Goal: Transaction & Acquisition: Purchase product/service

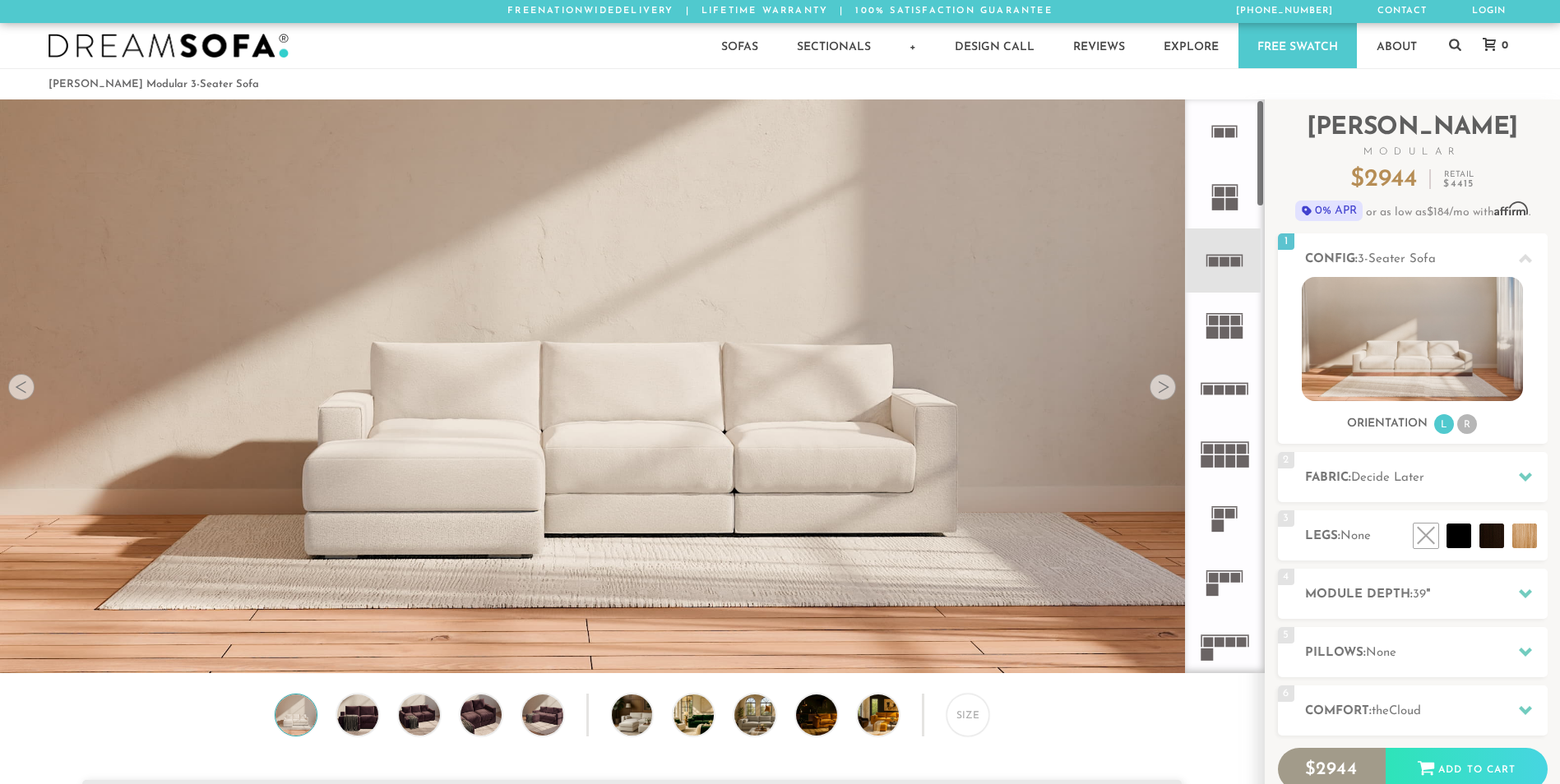
scroll to position [19218, 1547]
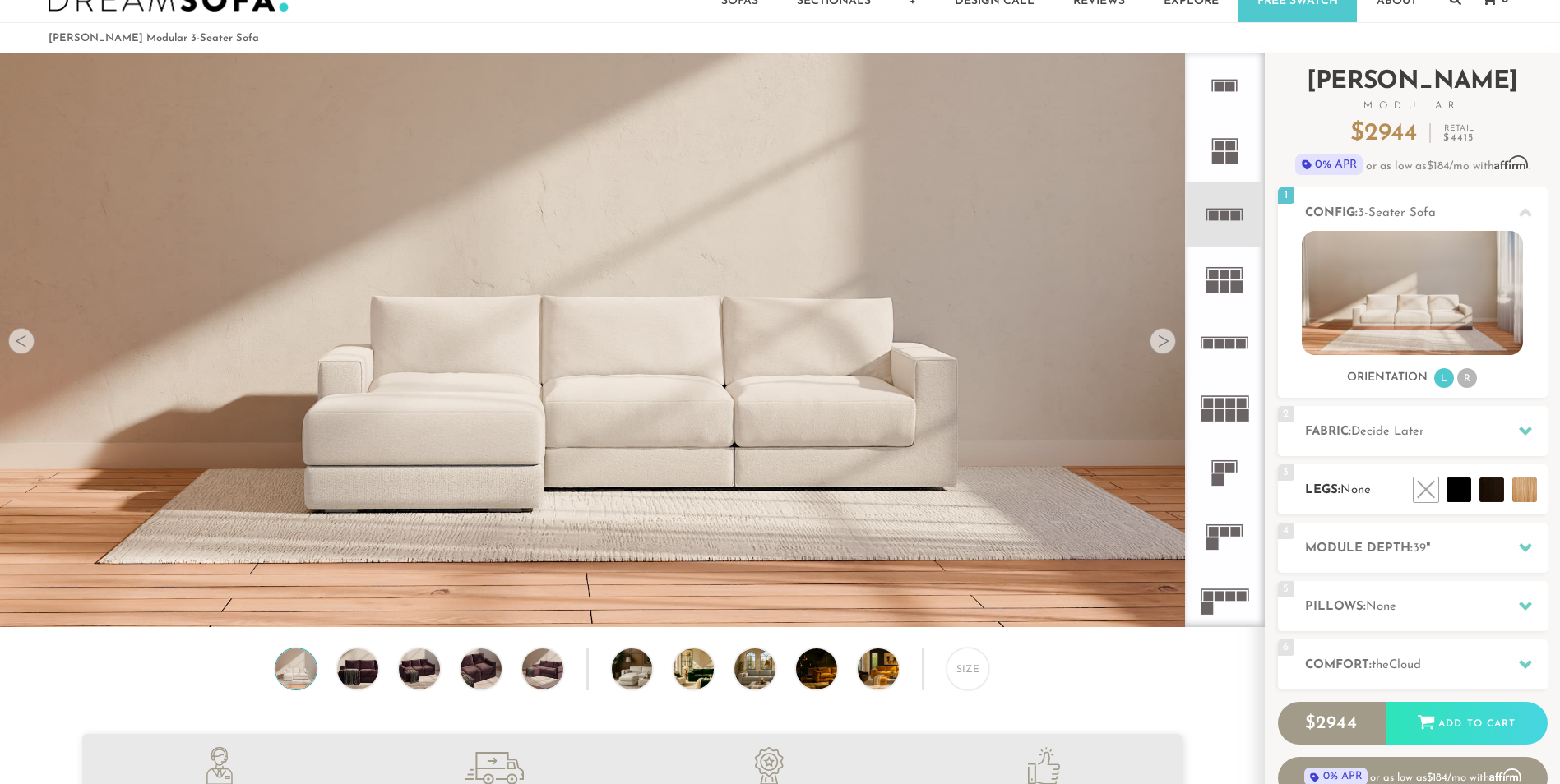
scroll to position [36, 0]
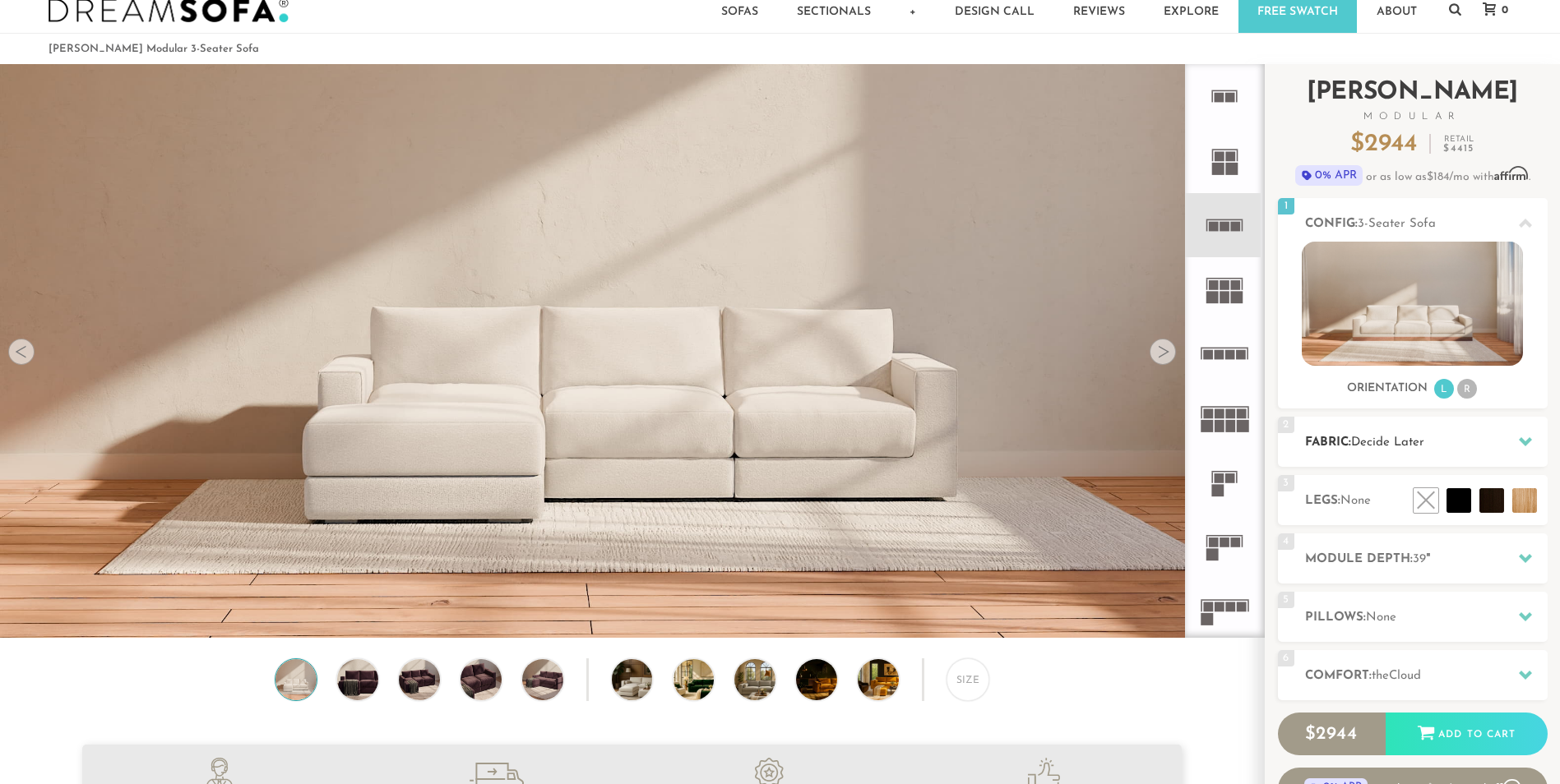
click at [1483, 451] on h2 "Fabric: Decide Later" at bounding box center [1425, 441] width 243 height 19
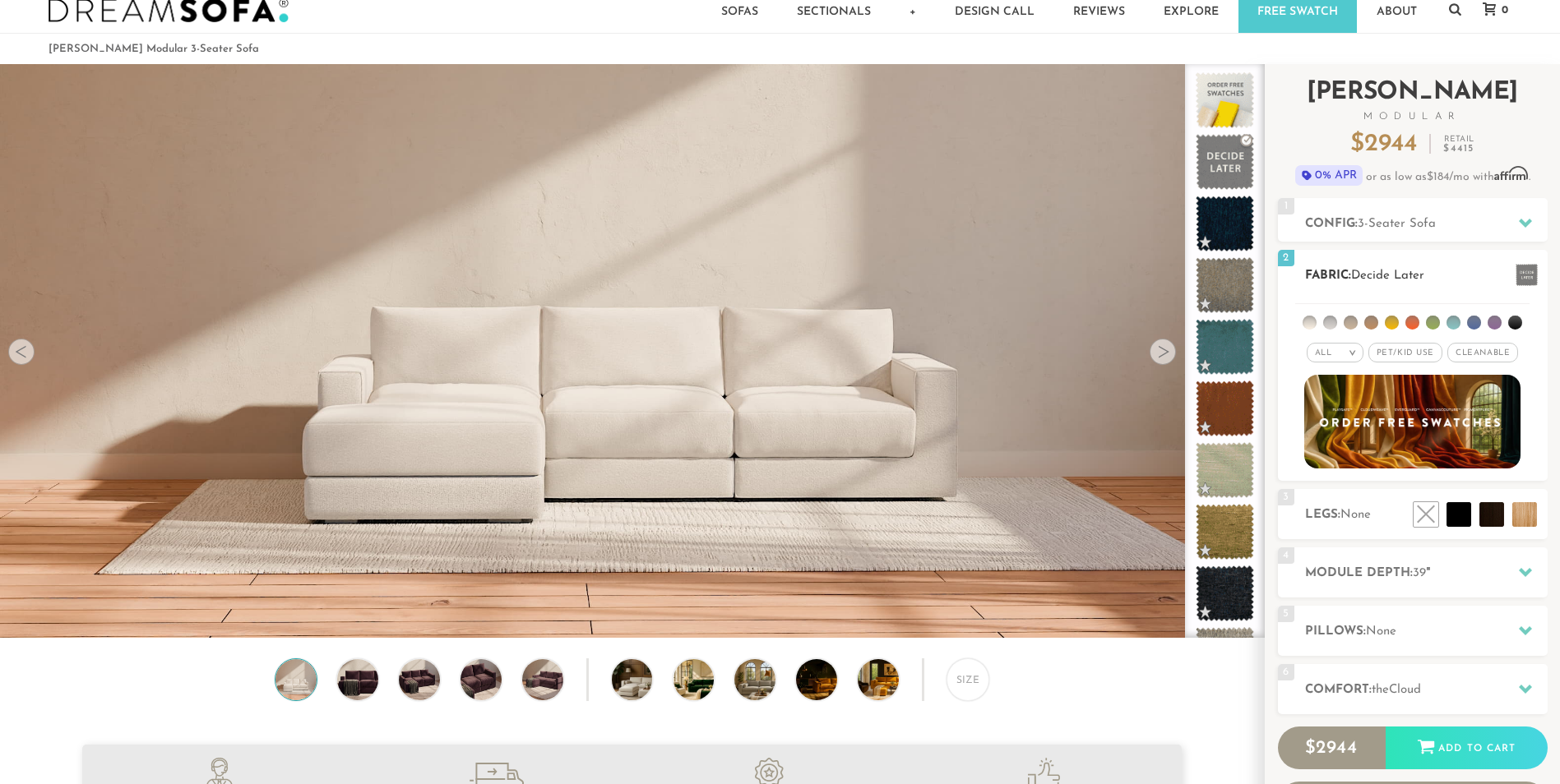
click at [1308, 323] on li at bounding box center [1309, 323] width 14 height 14
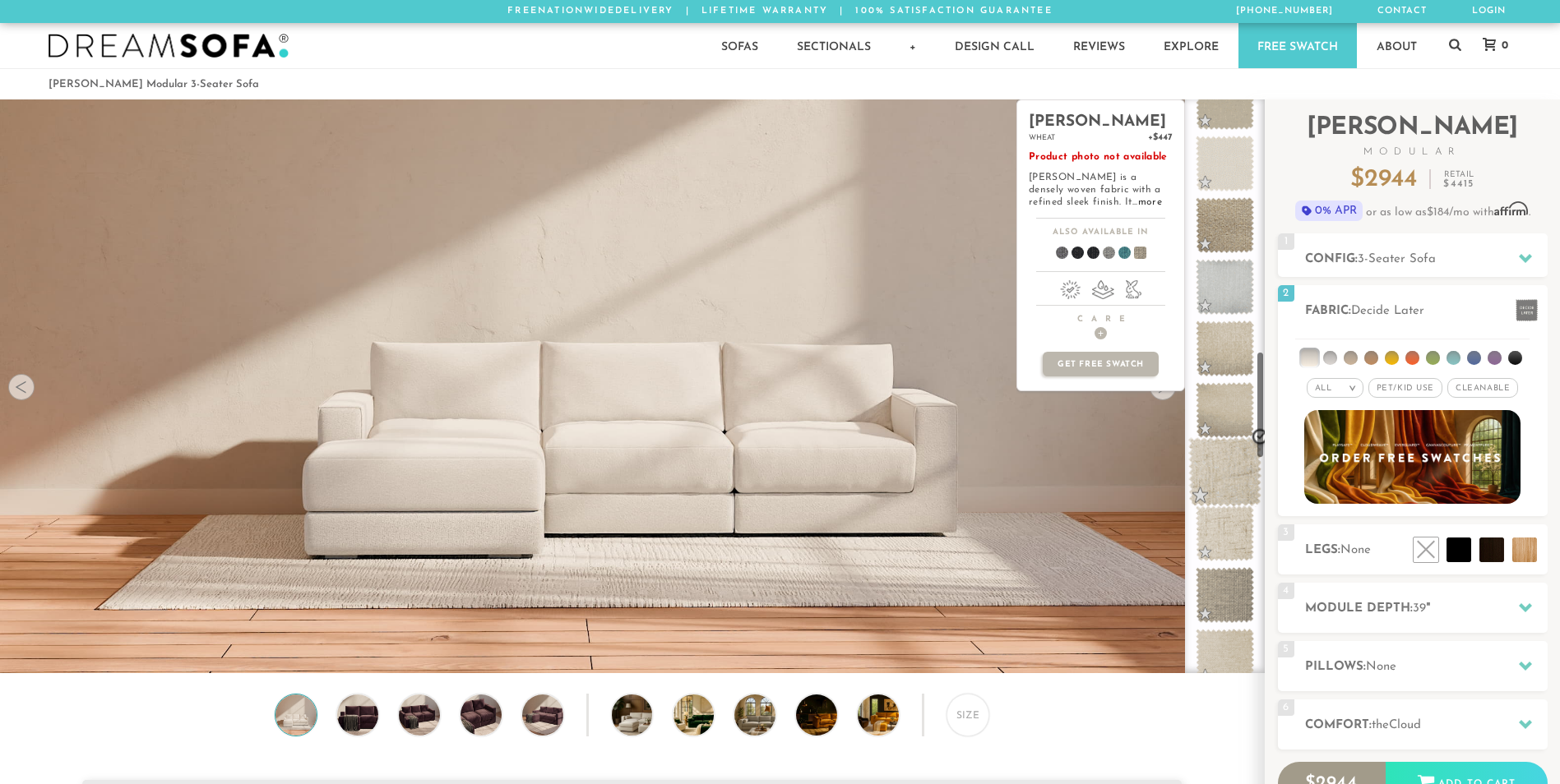
scroll to position [1354, 0]
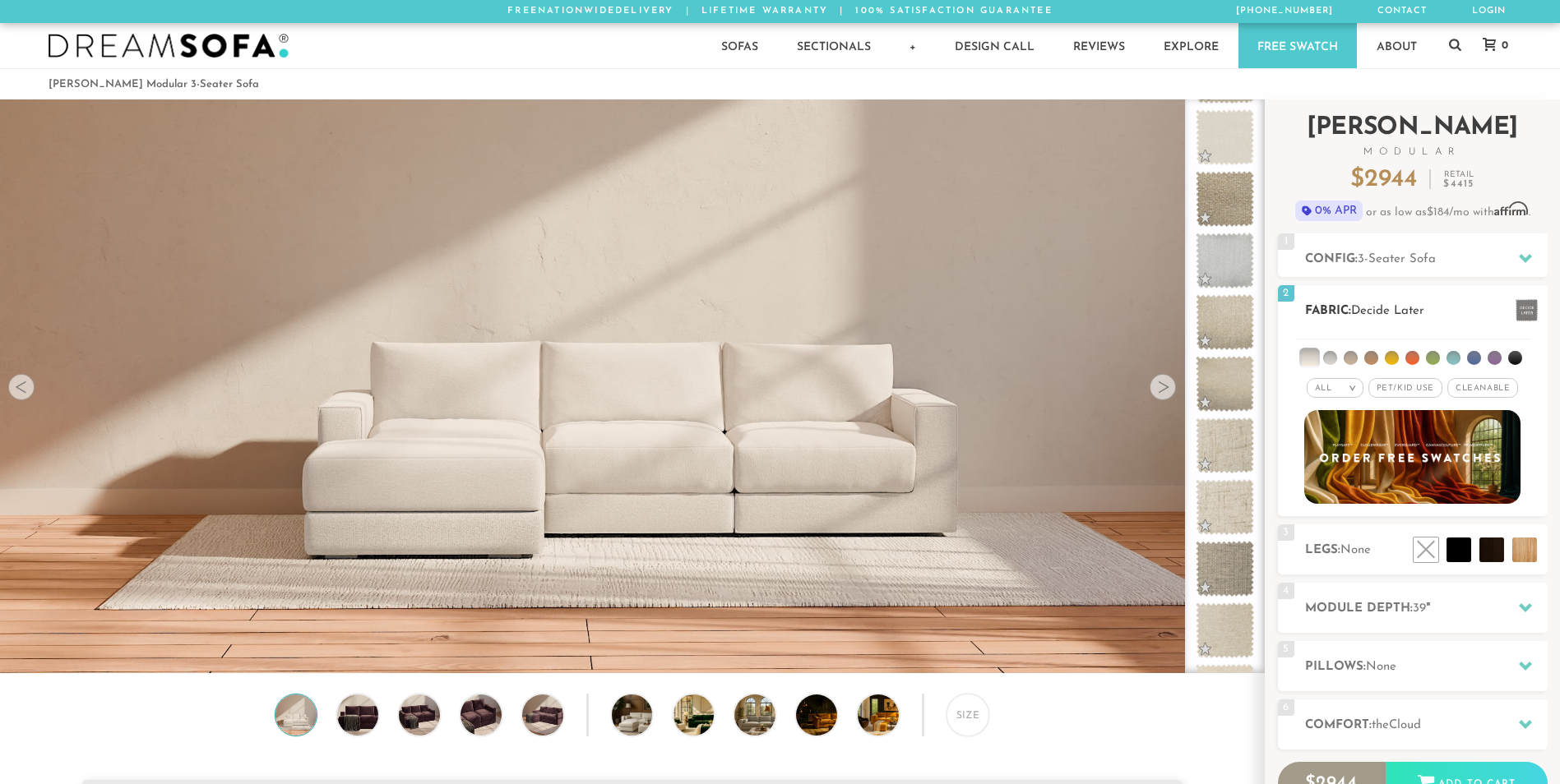
click at [1332, 388] on em "All" at bounding box center [1322, 388] width 17 height 9
click at [1330, 438] on li "Tier" at bounding box center [1334, 432] width 56 height 23
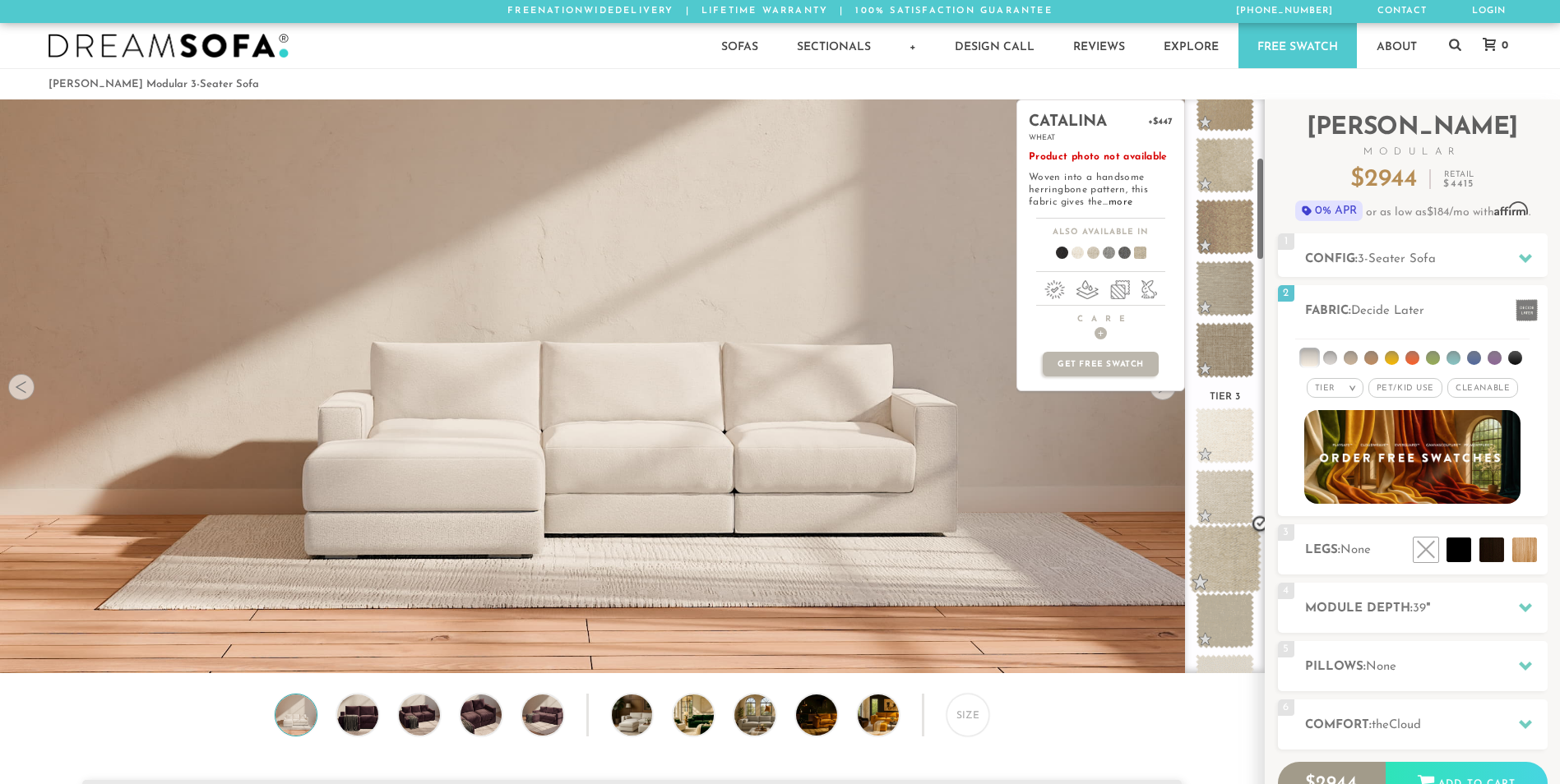
scroll to position [329, 0]
click at [1231, 424] on span at bounding box center [1224, 434] width 73 height 70
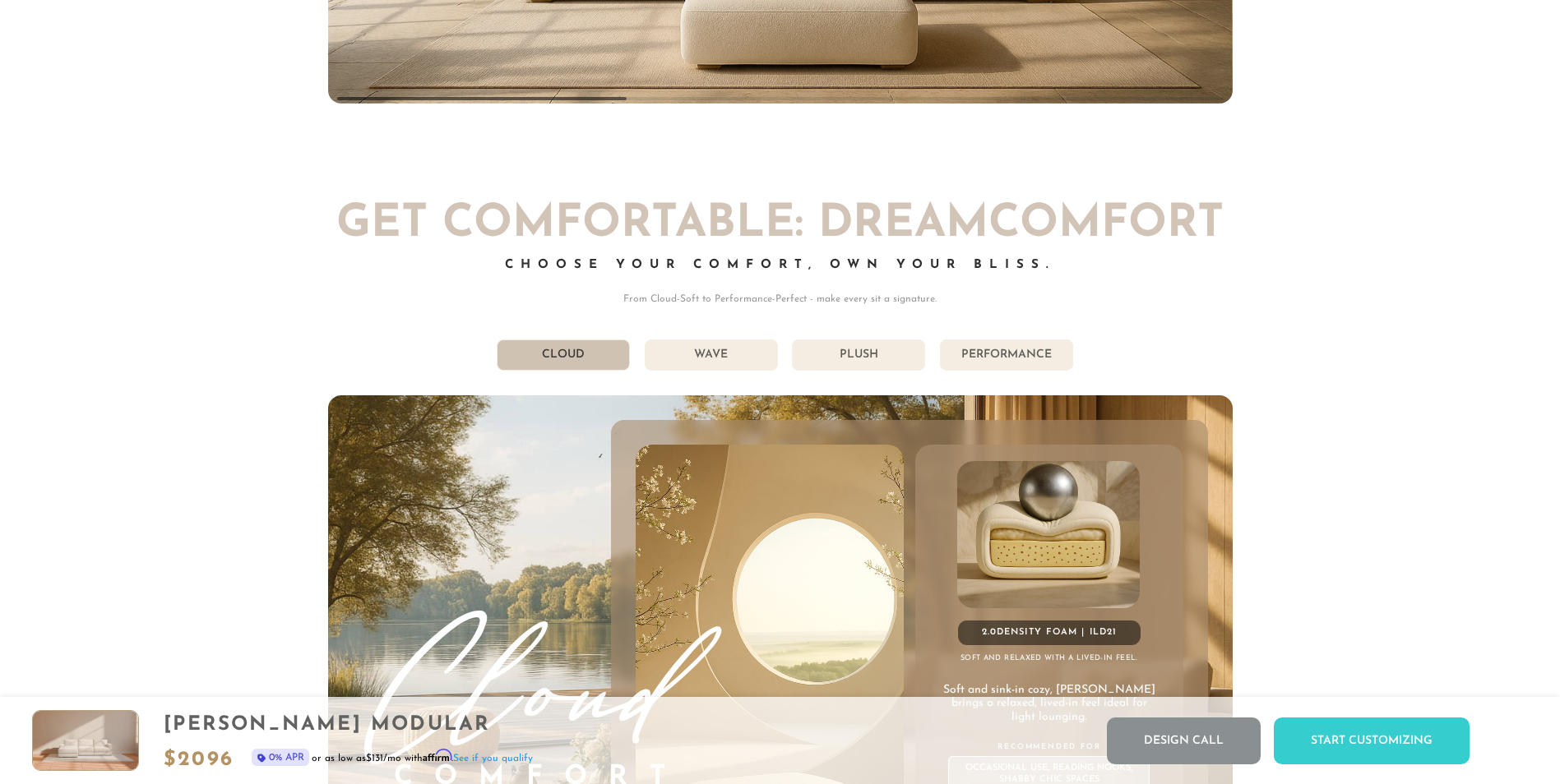
scroll to position [9264, 0]
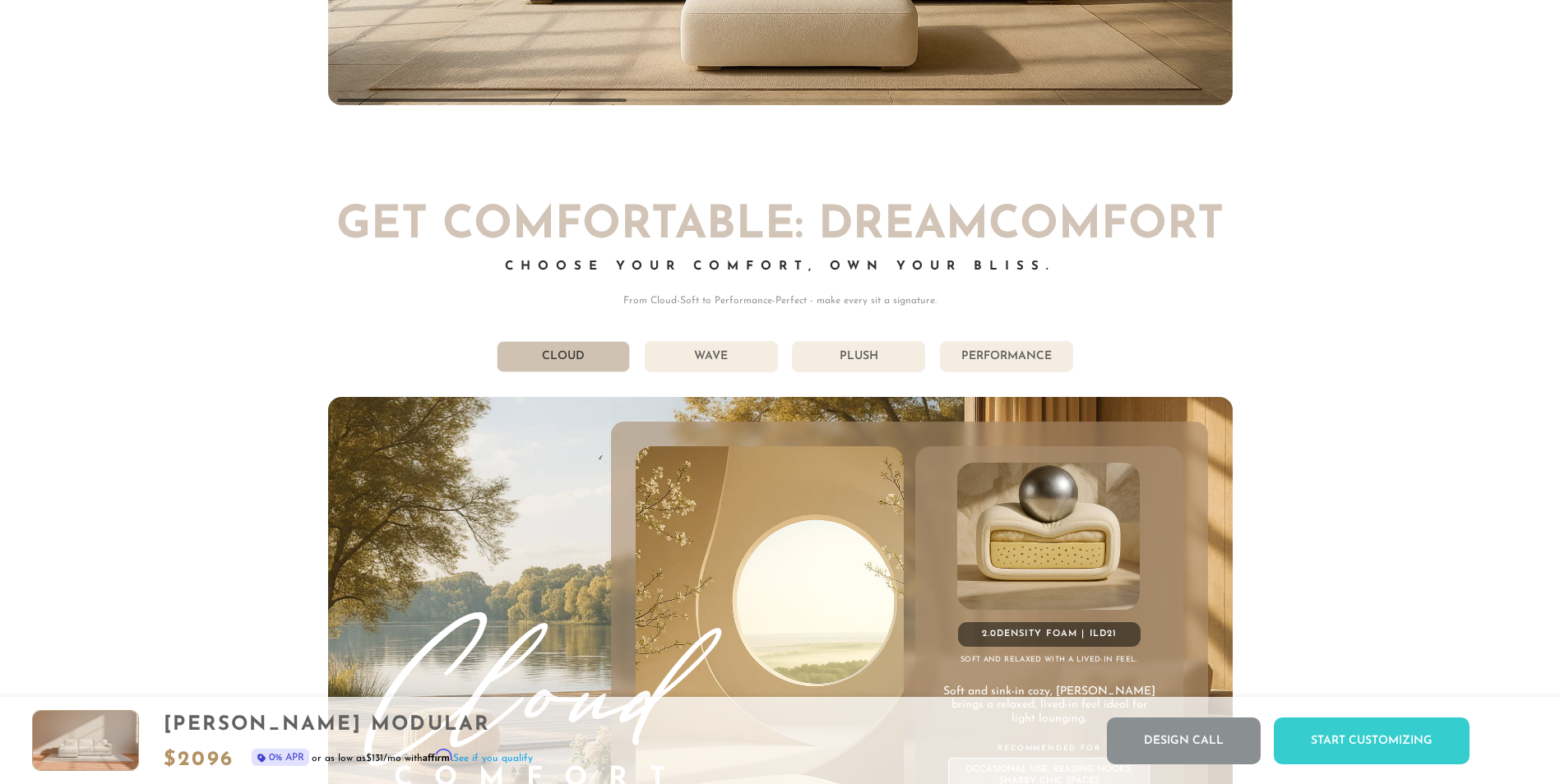
click at [876, 361] on li "Plush" at bounding box center [858, 356] width 133 height 32
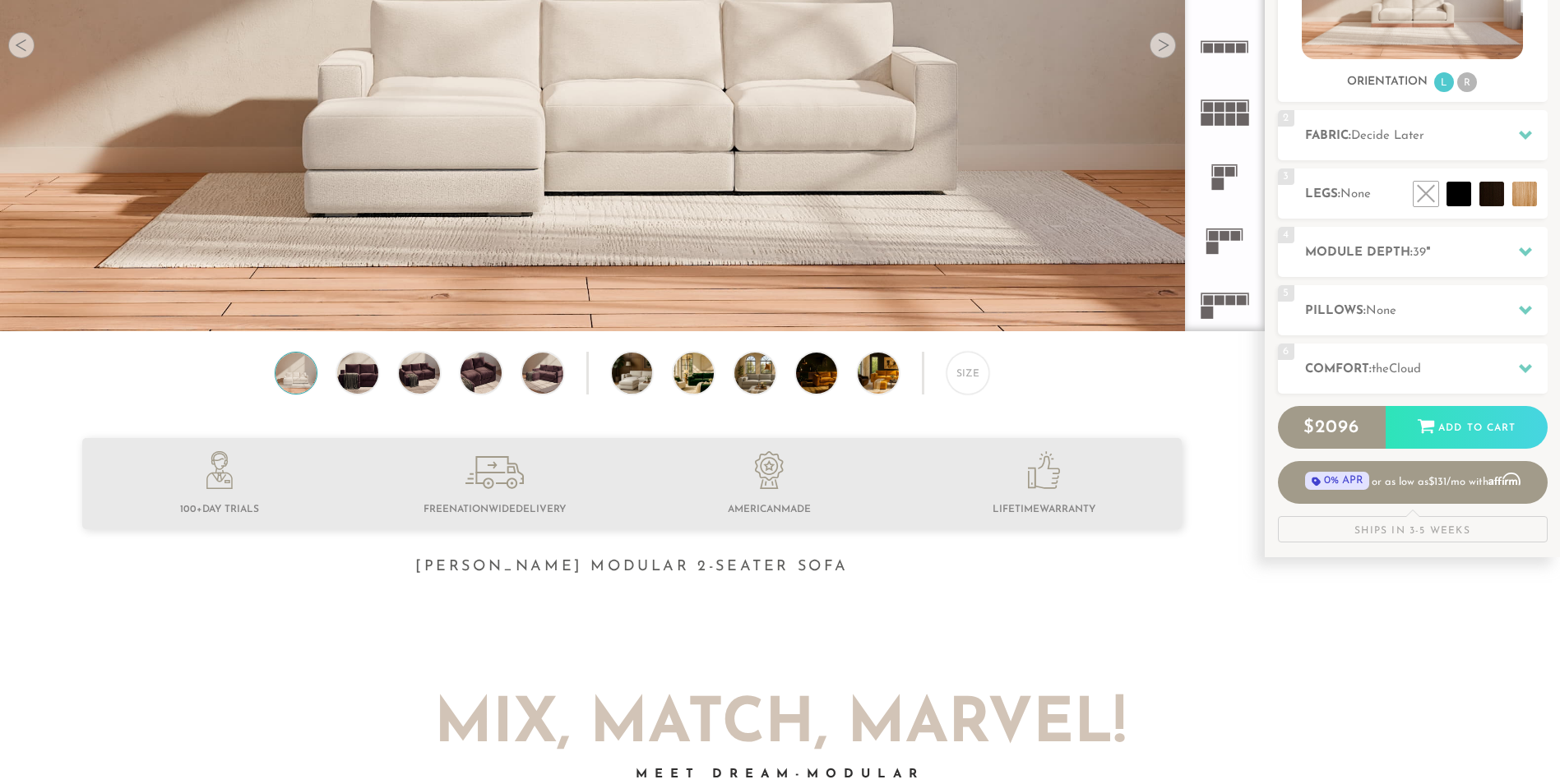
scroll to position [350, 0]
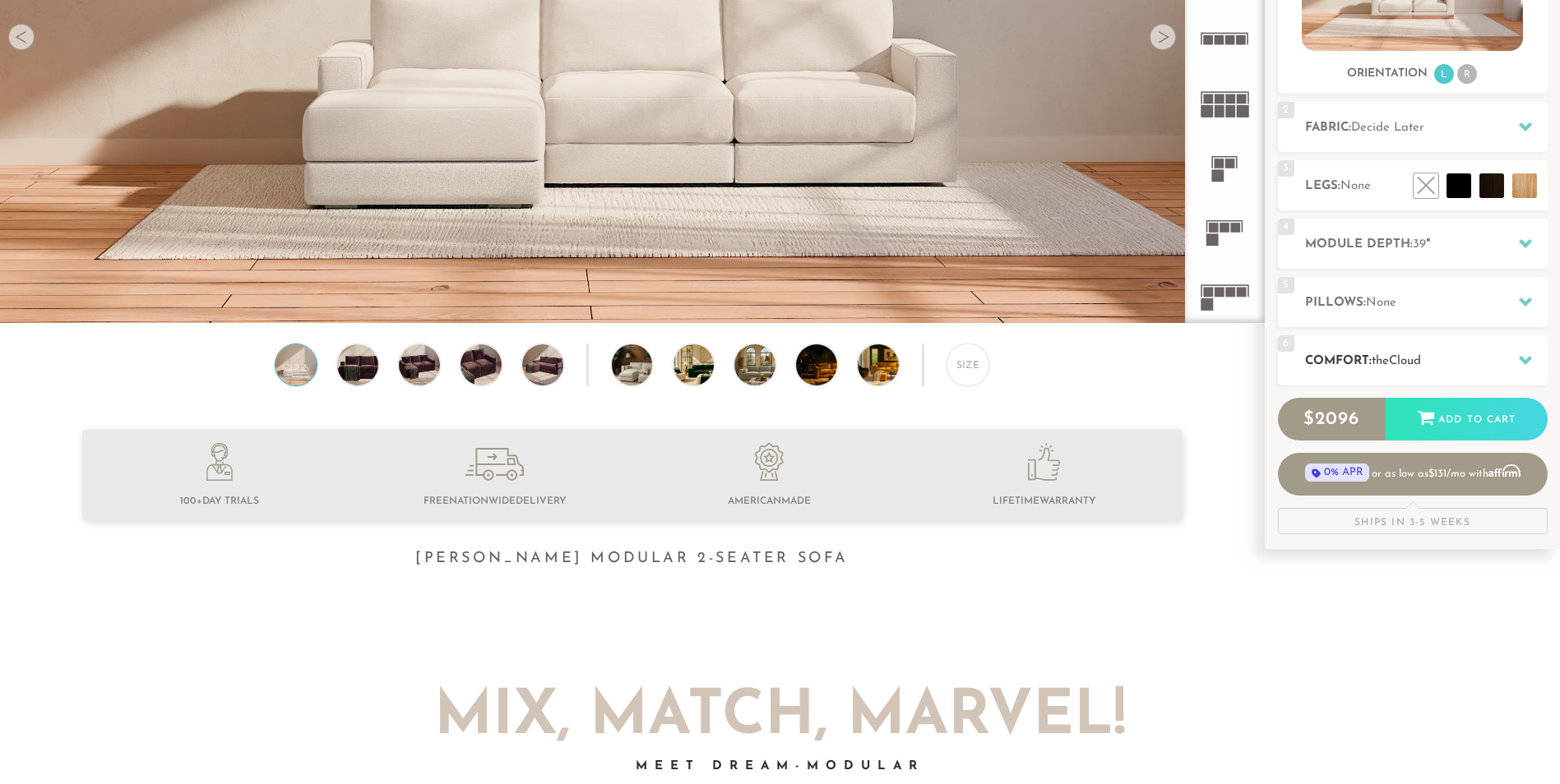
click at [1438, 365] on h2 "Comfort: the Cloud" at bounding box center [1425, 360] width 243 height 19
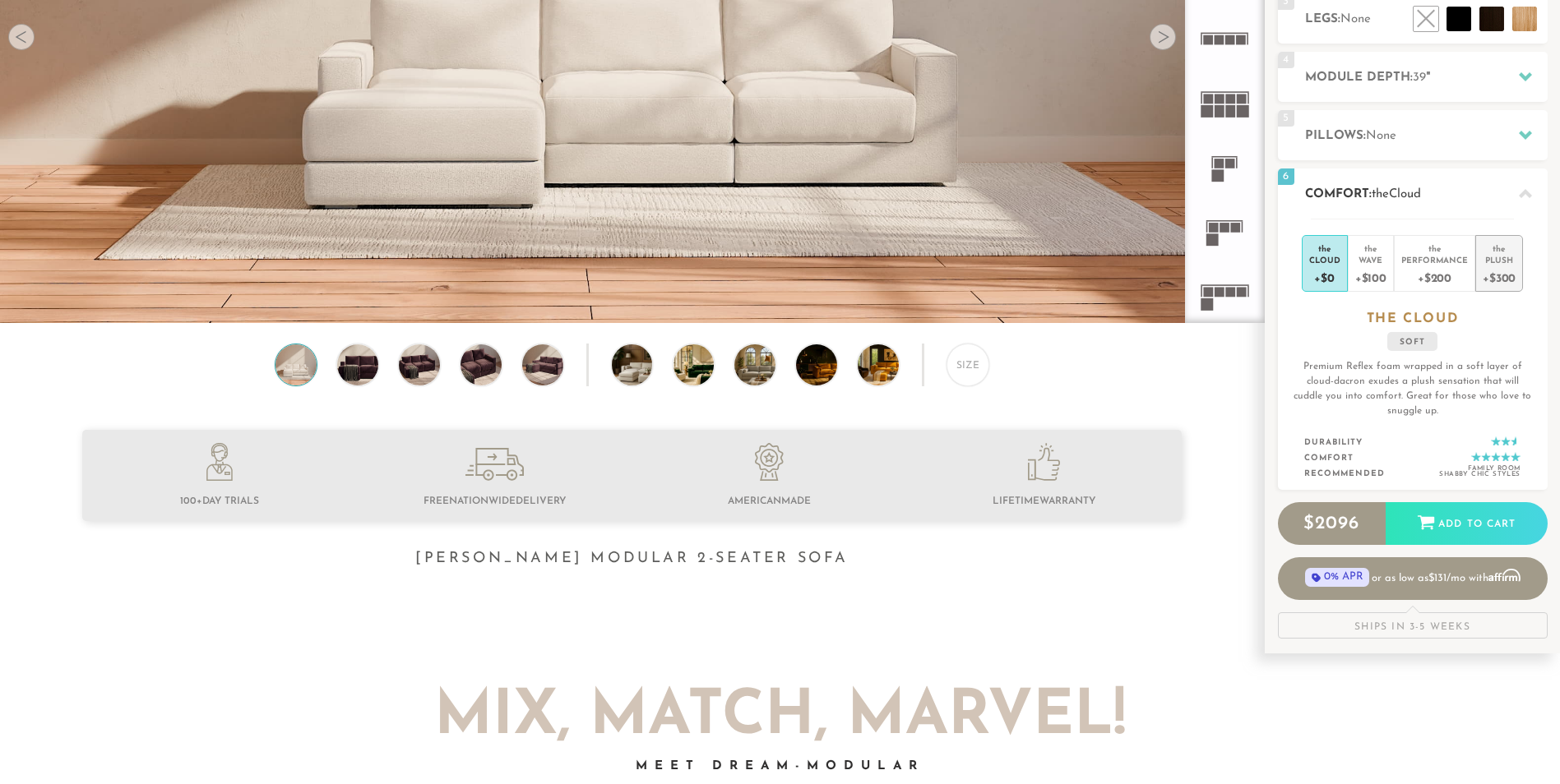
click at [1498, 289] on li "the Plush +$300" at bounding box center [1499, 262] width 48 height 56
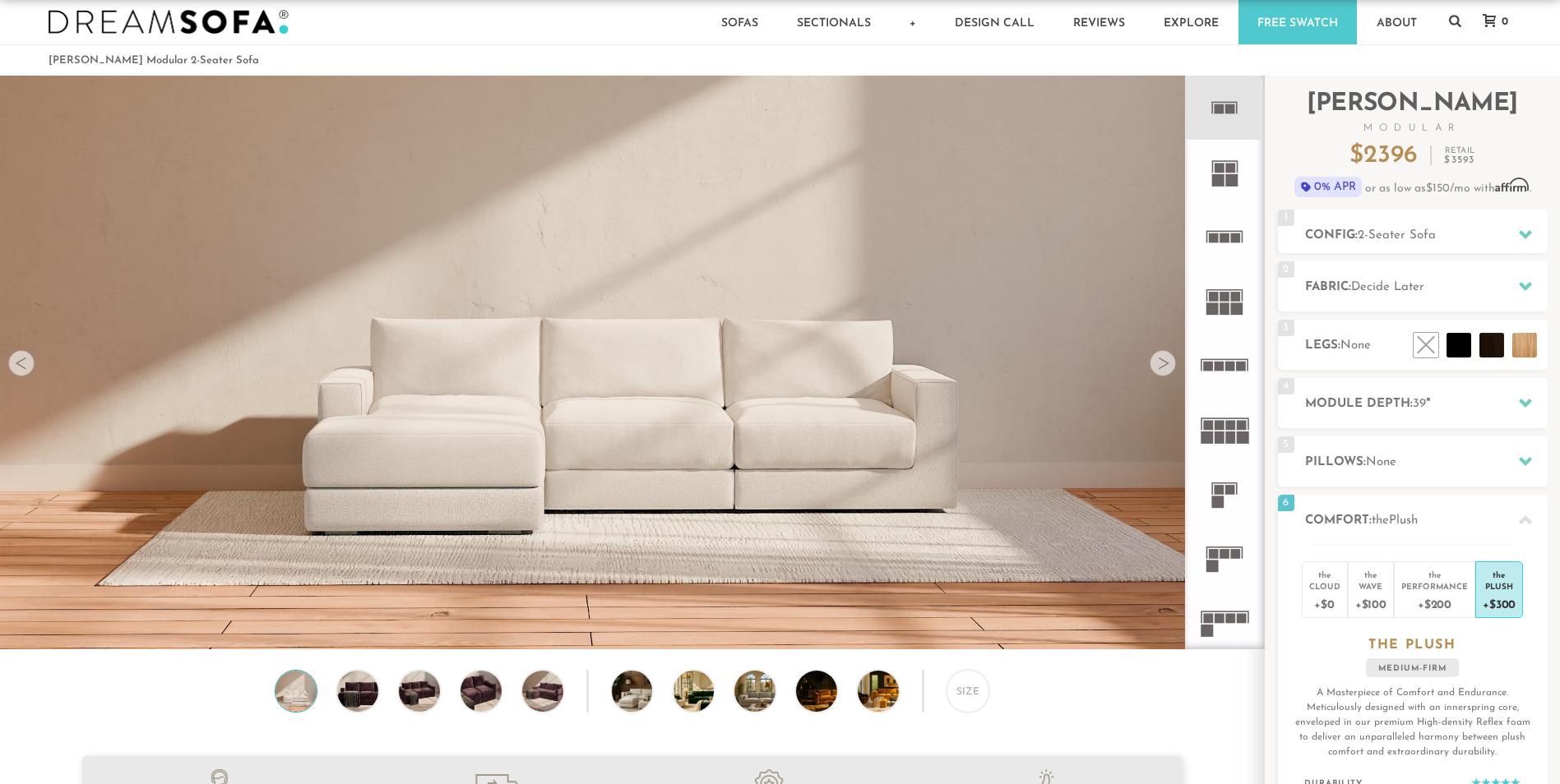
scroll to position [16, 0]
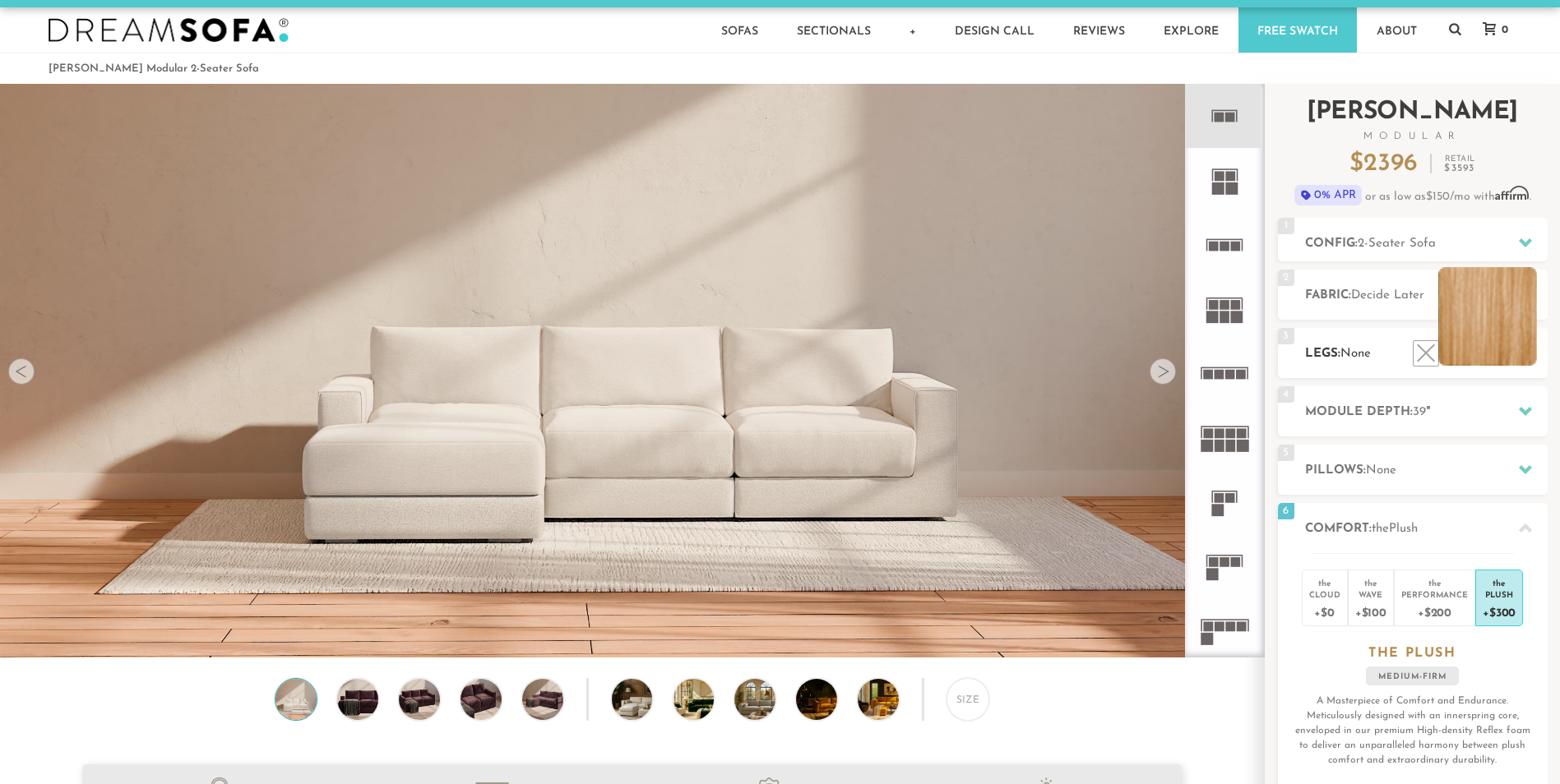
click at [1523, 362] on li at bounding box center [1488, 317] width 99 height 99
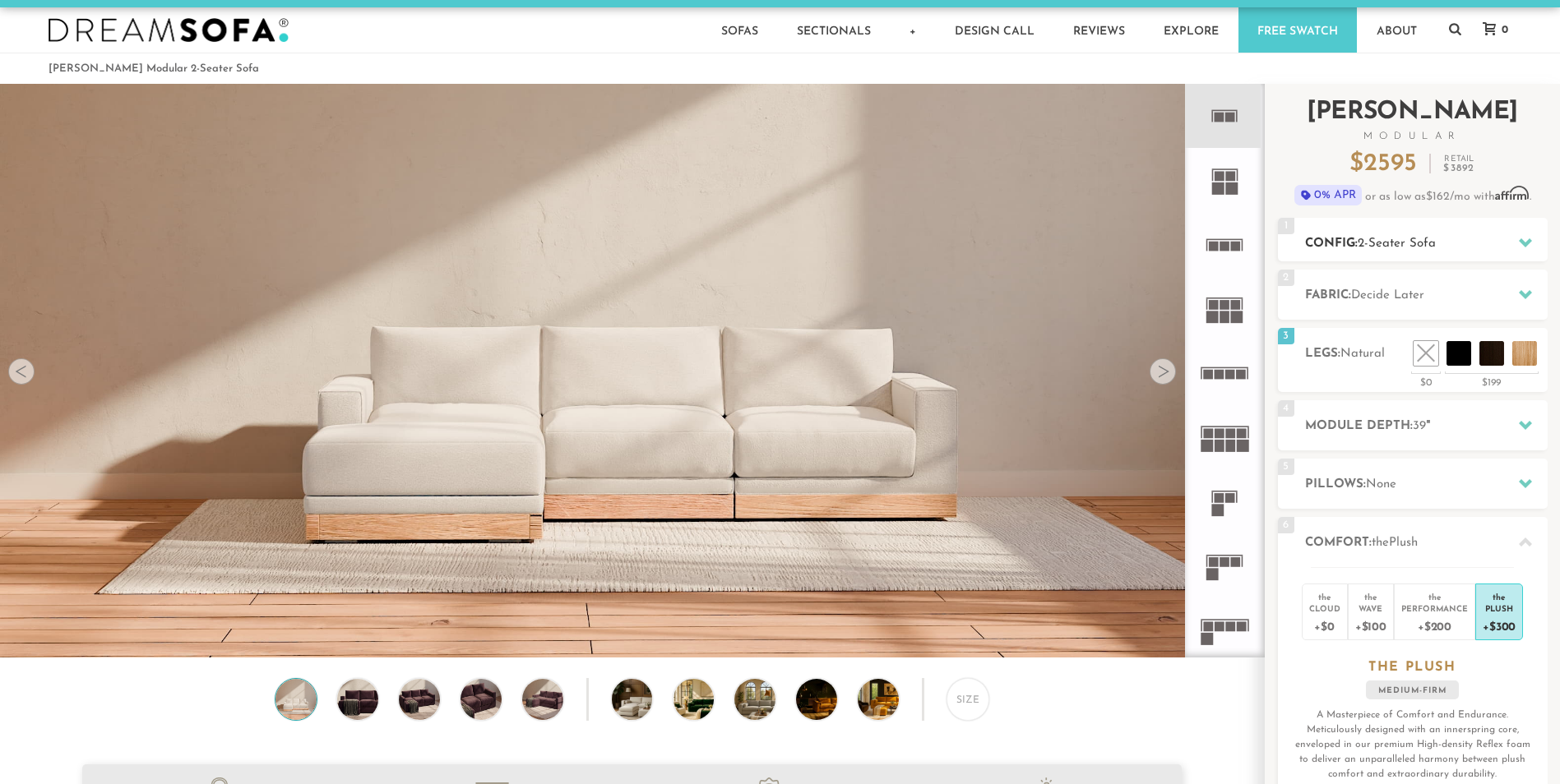
click at [1532, 242] on div at bounding box center [1524, 243] width 35 height 34
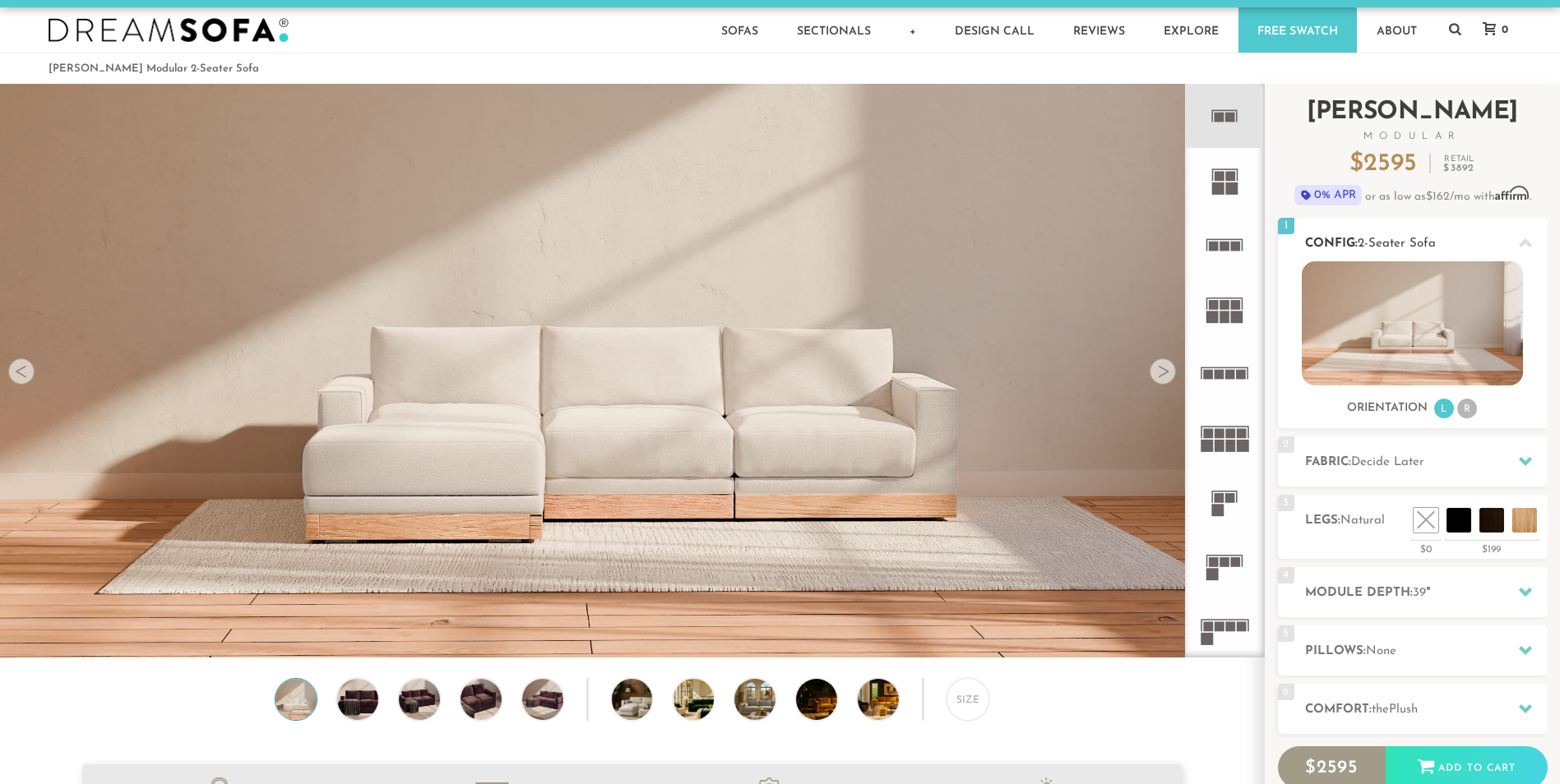
click at [1531, 245] on div at bounding box center [1524, 243] width 35 height 34
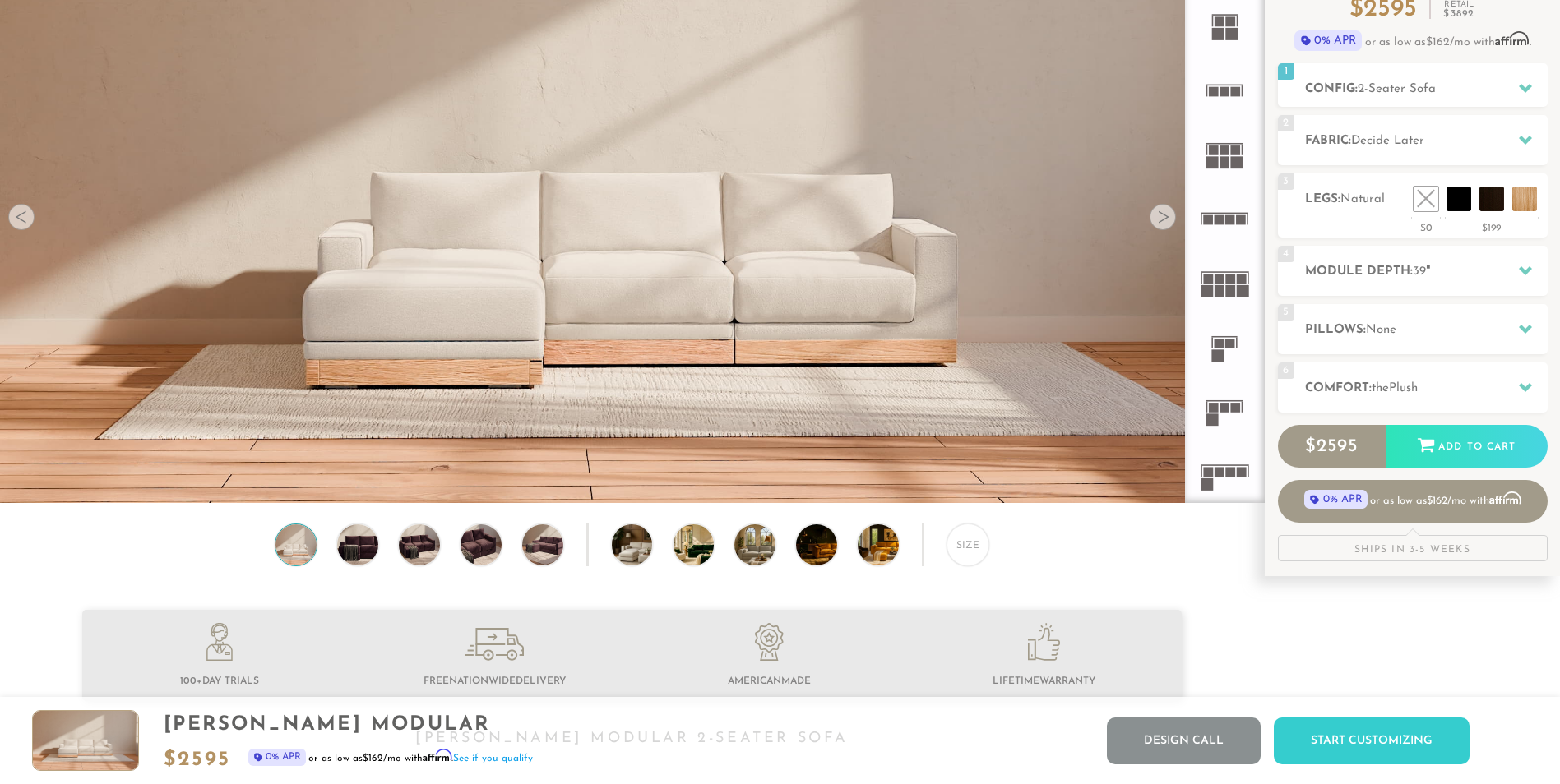
scroll to position [0, 0]
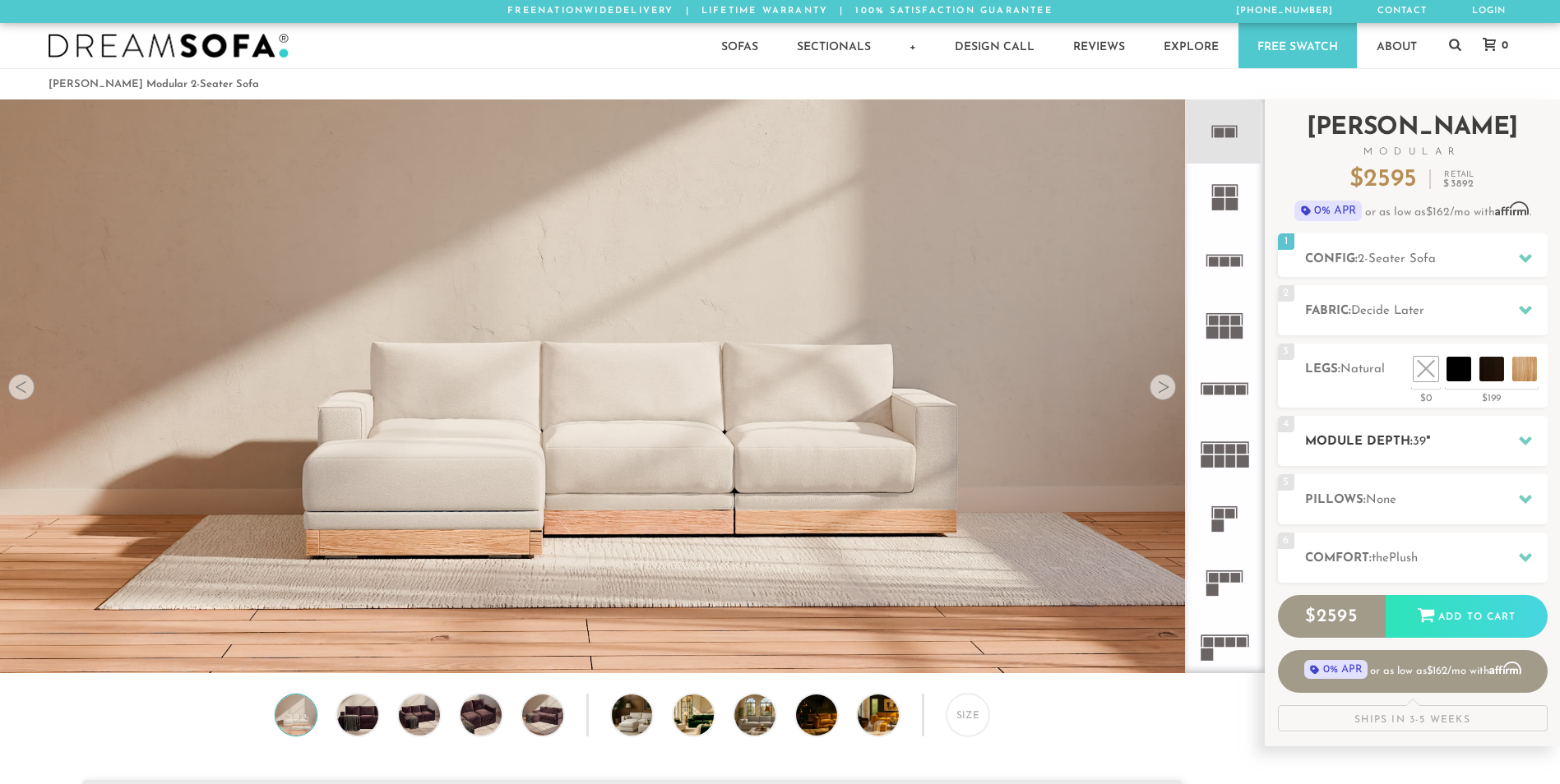
click at [1443, 452] on div "4 Module Depth: 39 "" at bounding box center [1412, 441] width 269 height 50
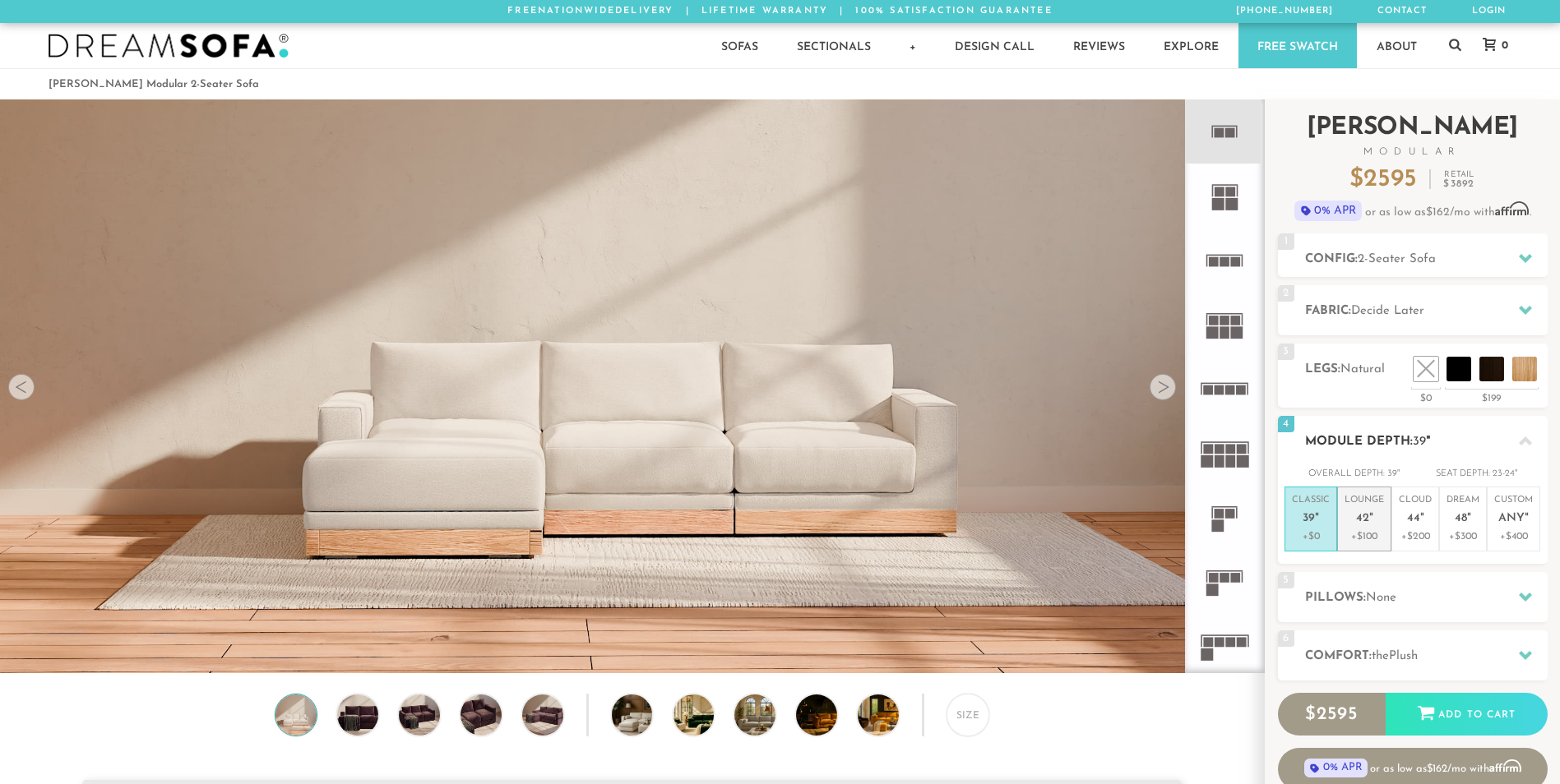
click at [1372, 536] on p "+$100" at bounding box center [1364, 537] width 40 height 15
click at [1409, 605] on h2 "Pillows: None" at bounding box center [1425, 597] width 243 height 19
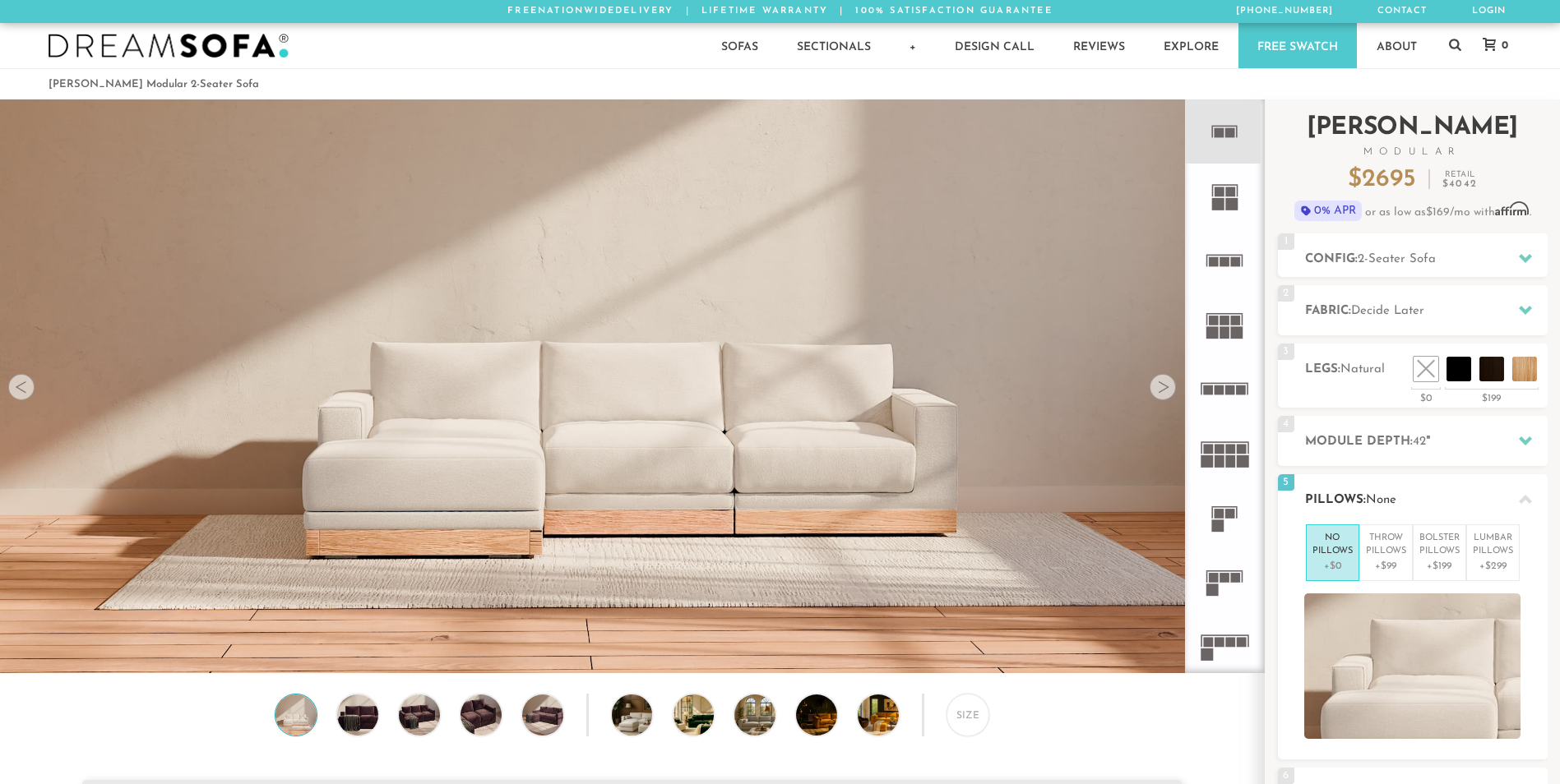
click at [1531, 501] on div at bounding box center [1524, 499] width 35 height 34
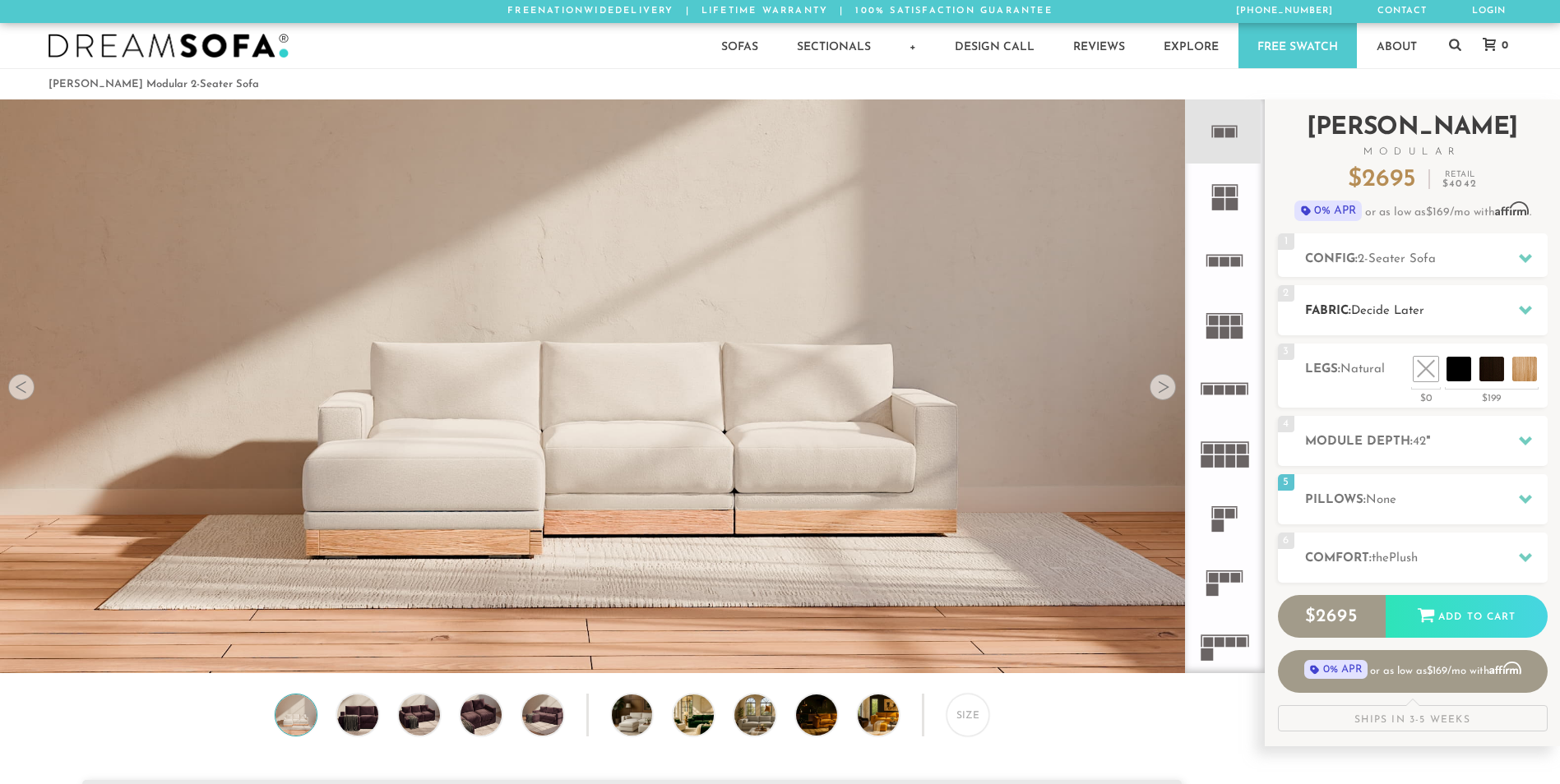
click at [1447, 319] on h2 "Fabric: Decide Later" at bounding box center [1425, 311] width 243 height 19
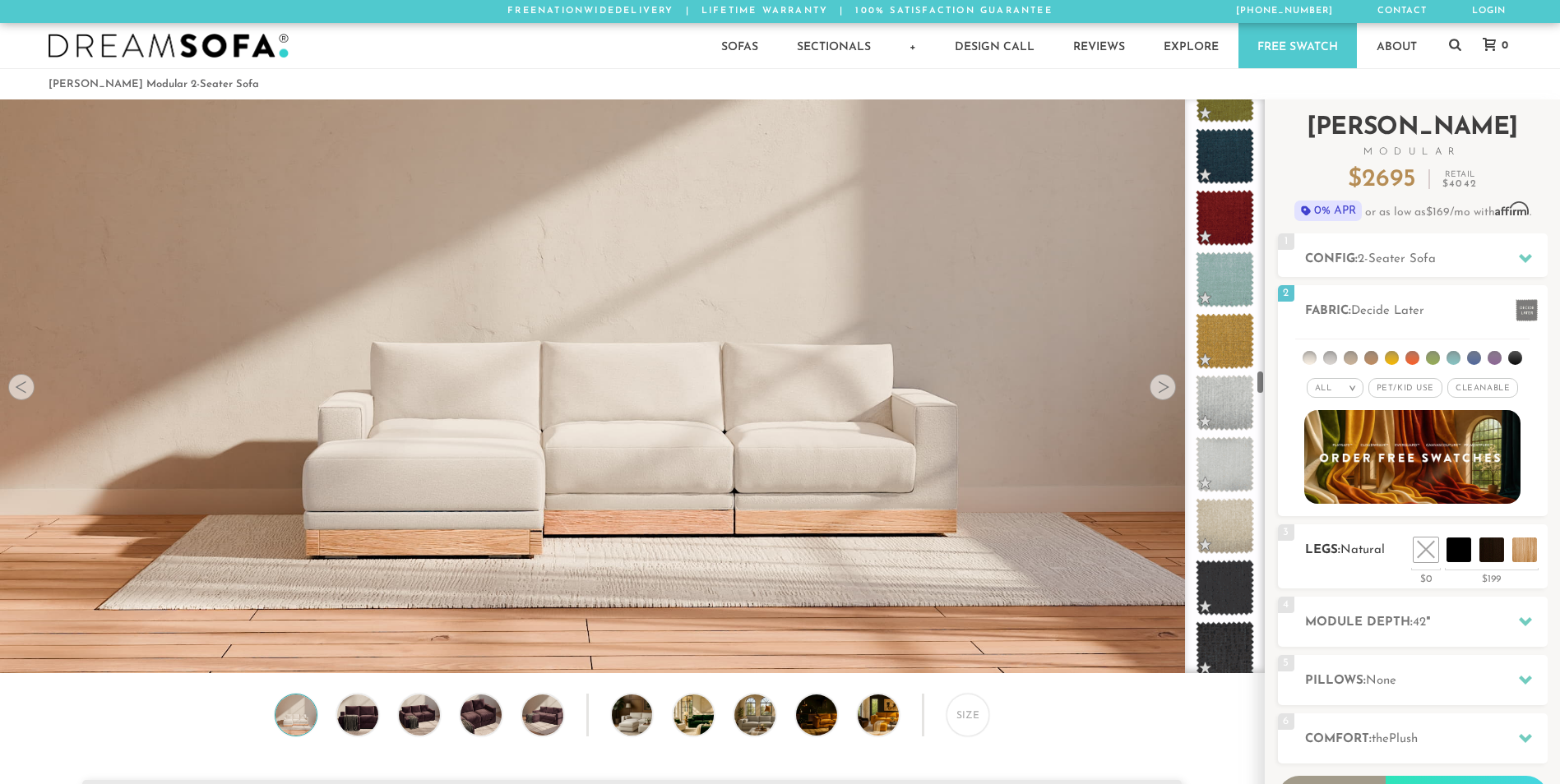
scroll to position [6403, 0]
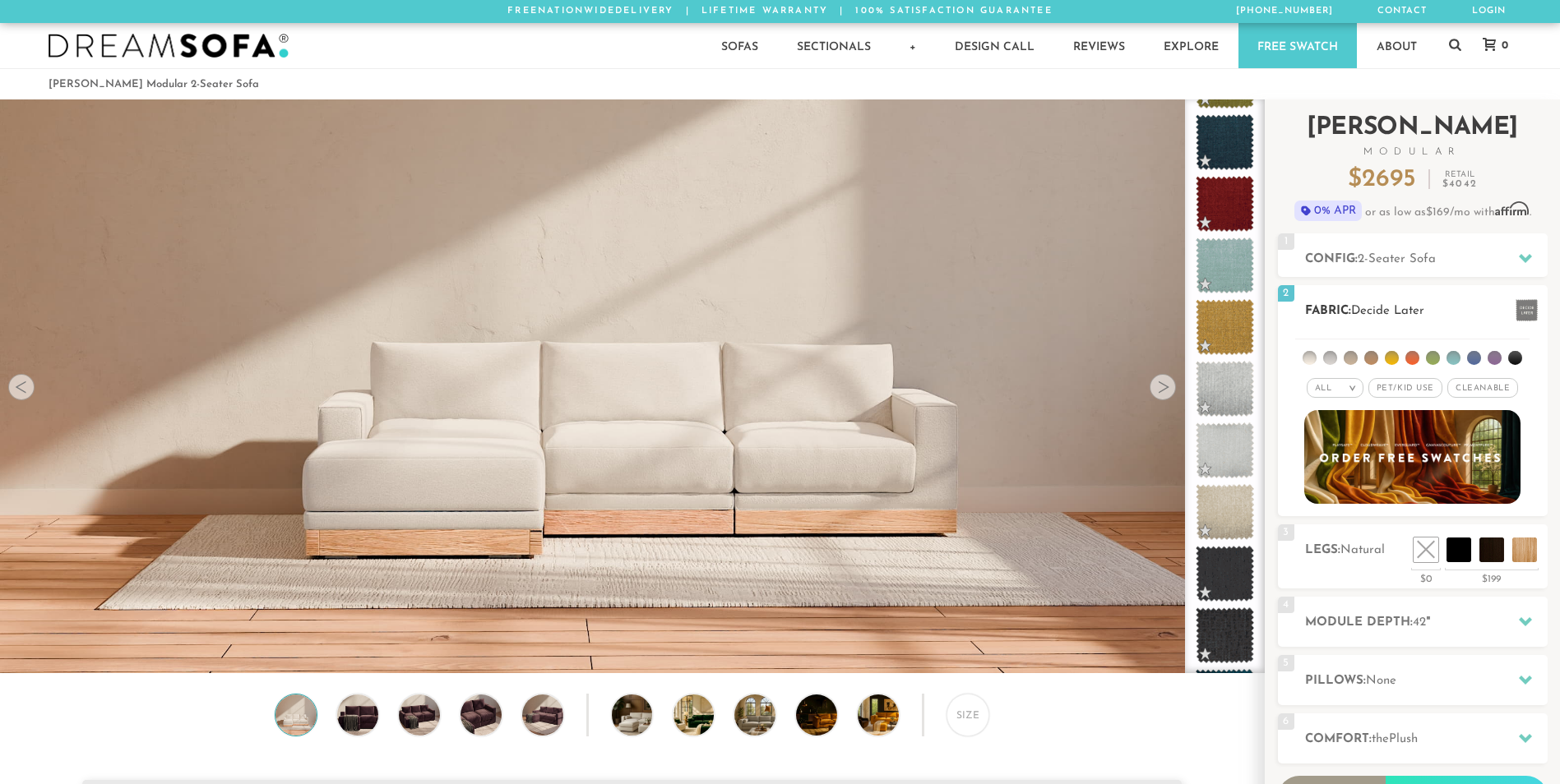
click at [1354, 386] on em ">" at bounding box center [1352, 388] width 12 height 8
click at [1350, 428] on li "Tier" at bounding box center [1334, 432] width 56 height 23
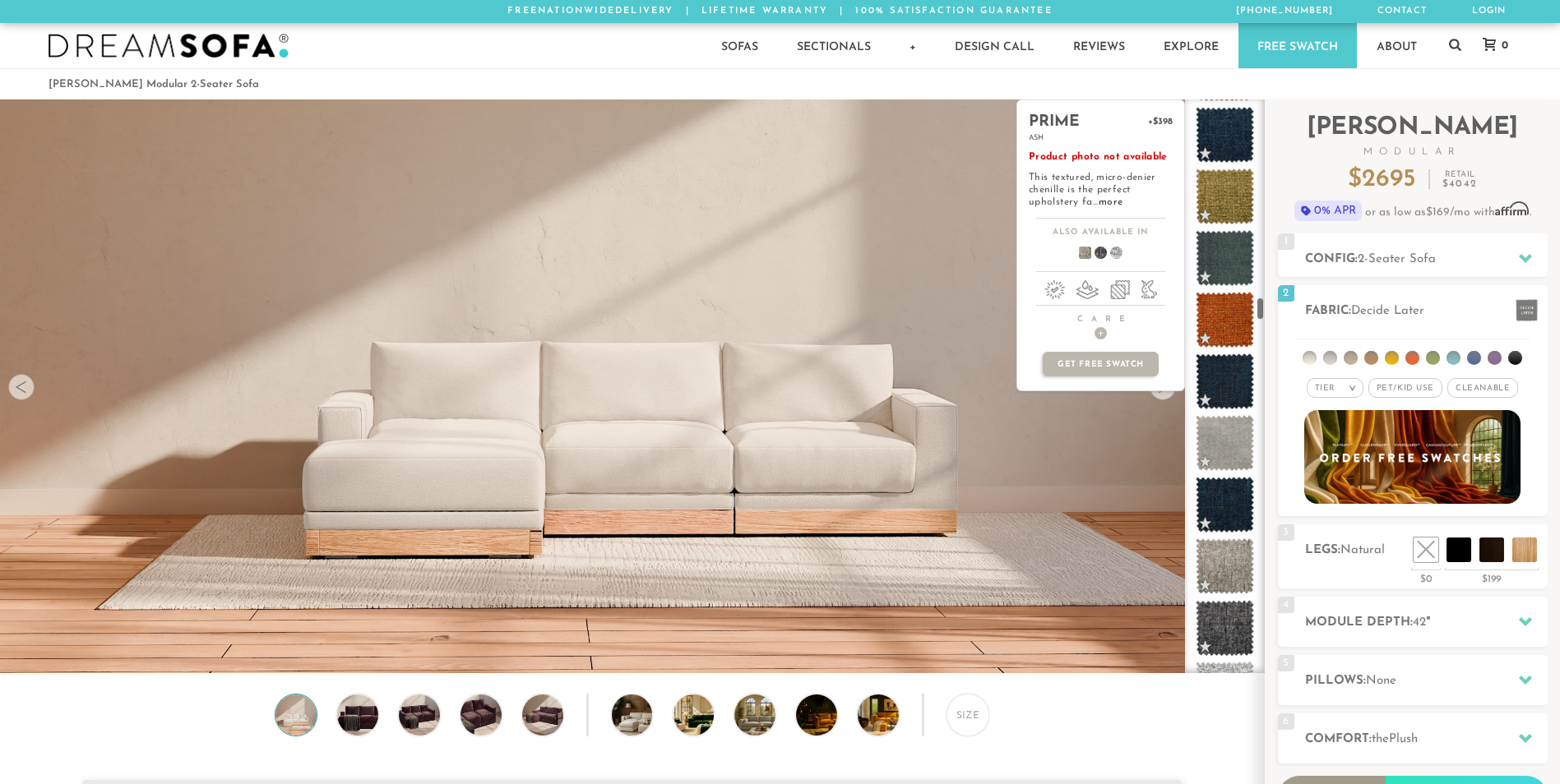
scroll to position [4657, 0]
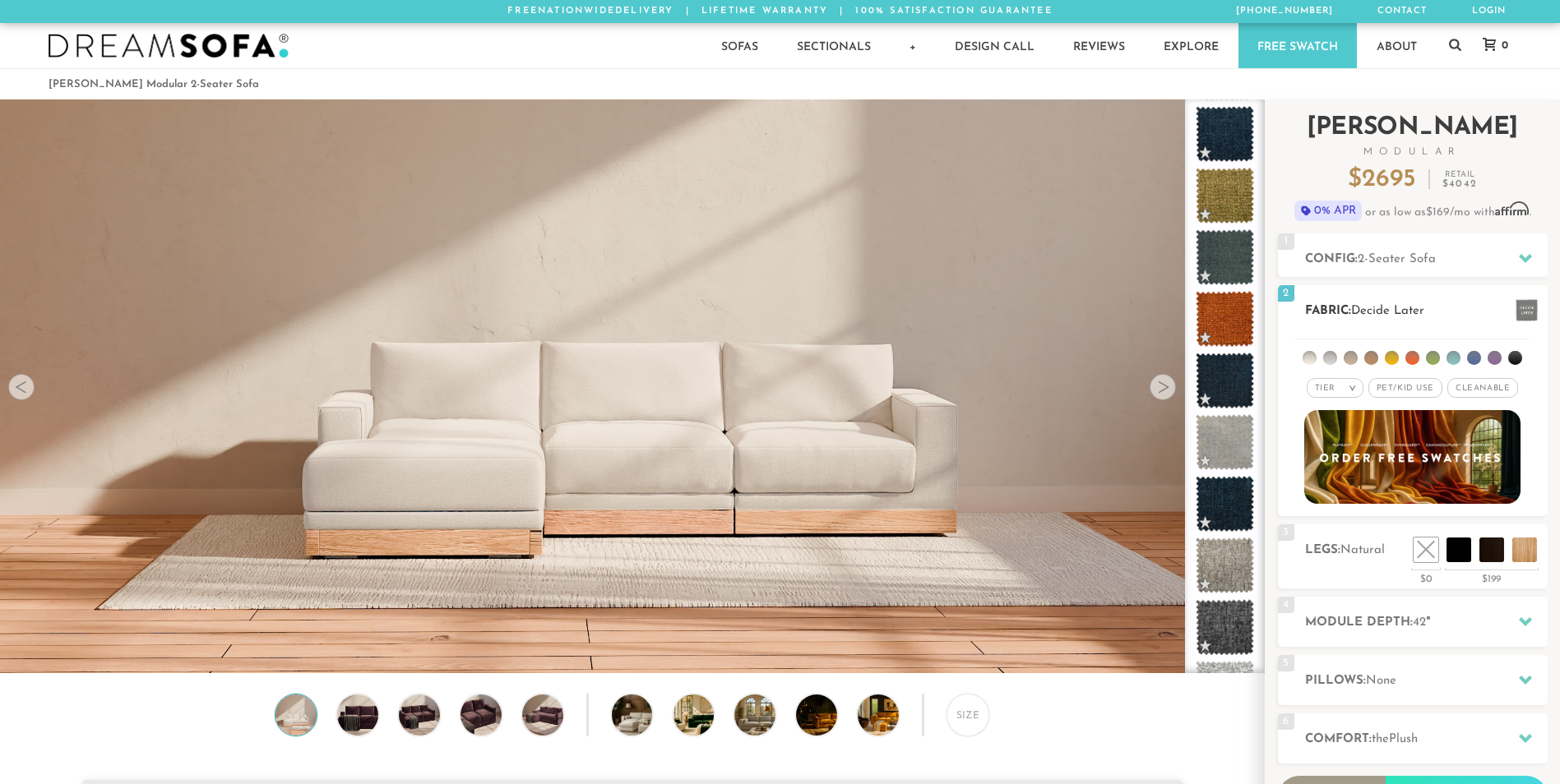
click at [1349, 358] on li at bounding box center [1350, 357] width 14 height 14
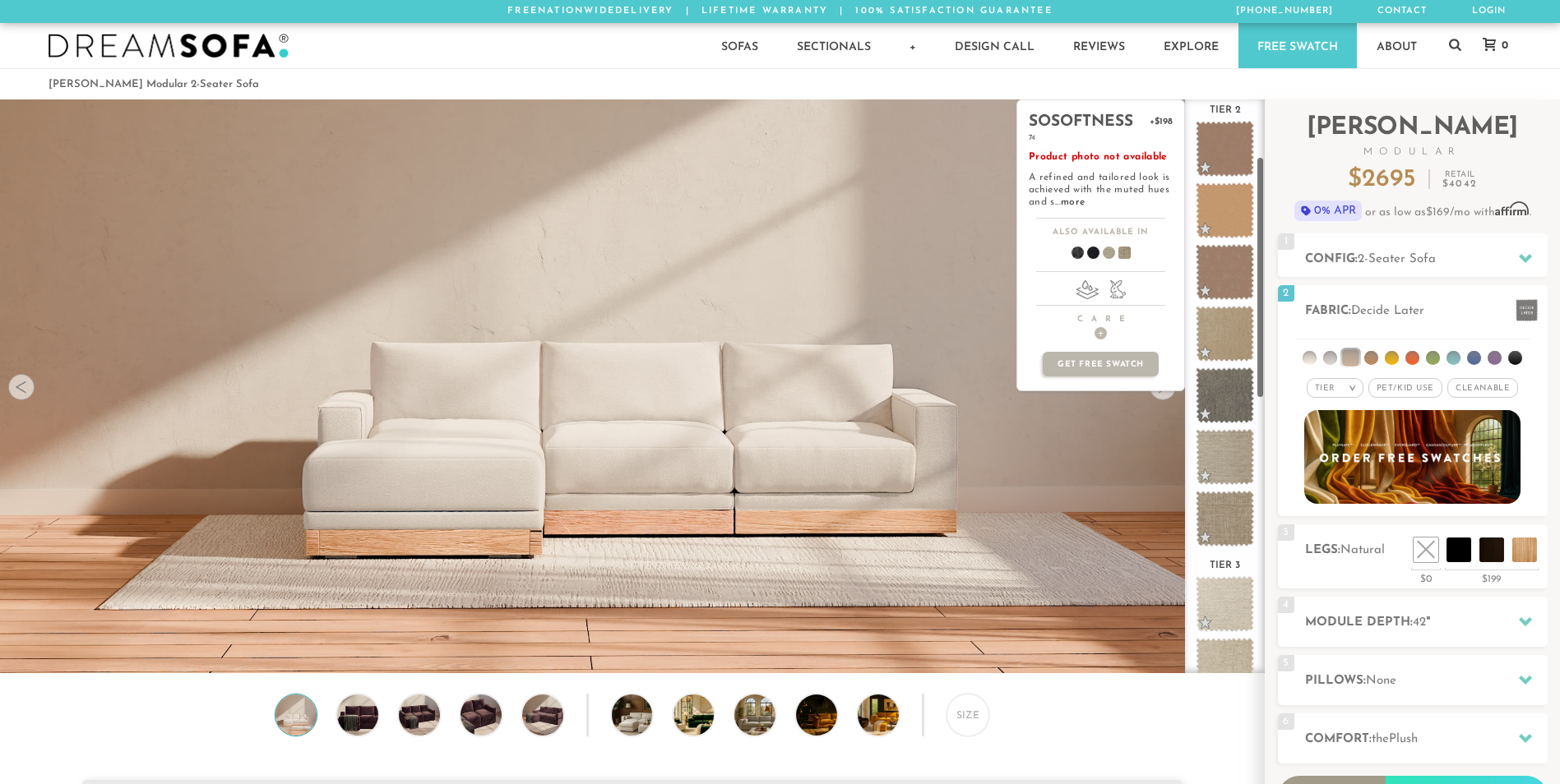
scroll to position [133, 0]
click at [1225, 599] on span at bounding box center [1224, 605] width 73 height 70
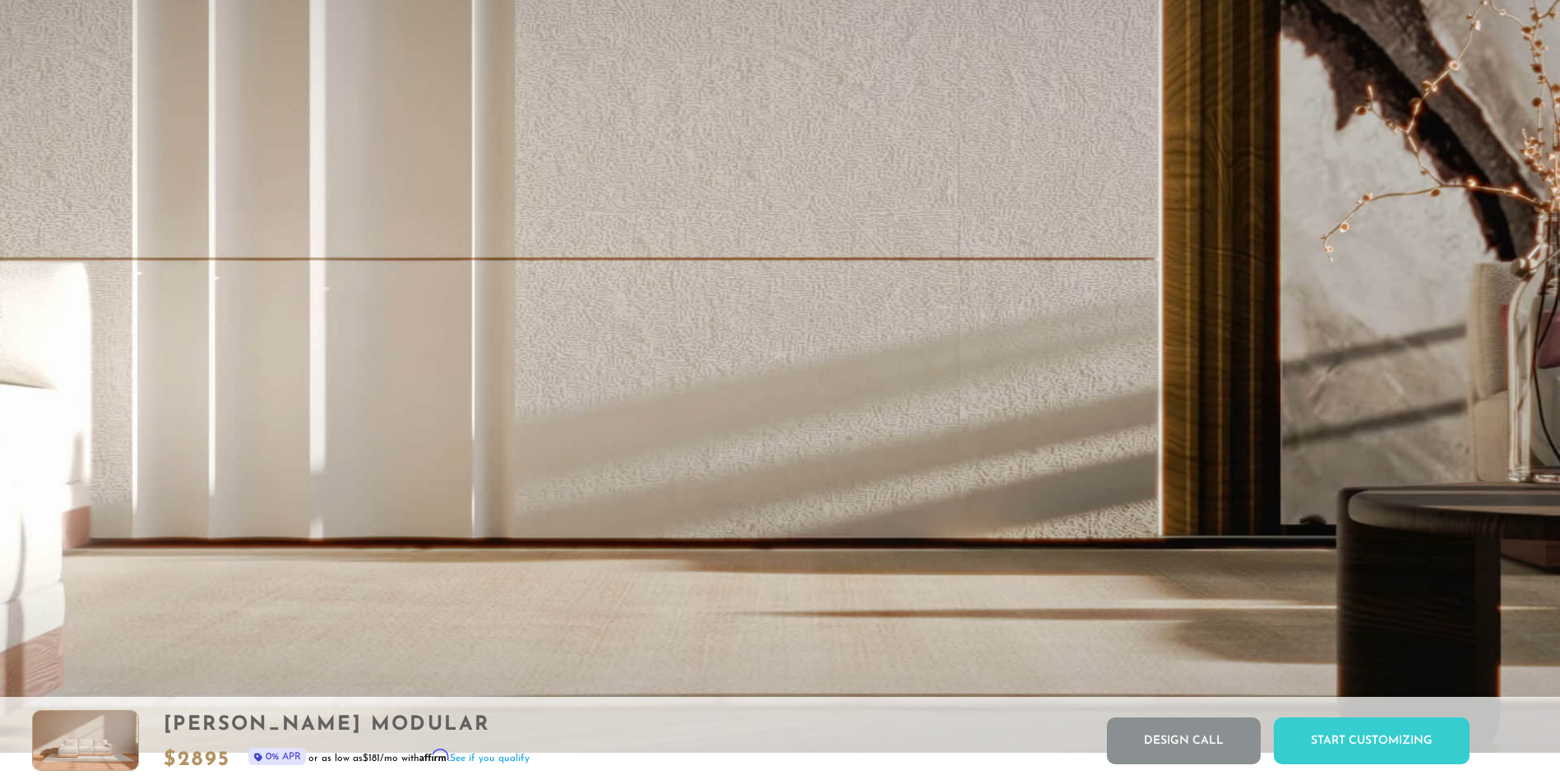
scroll to position [3900, 0]
